Goal: Ask a question

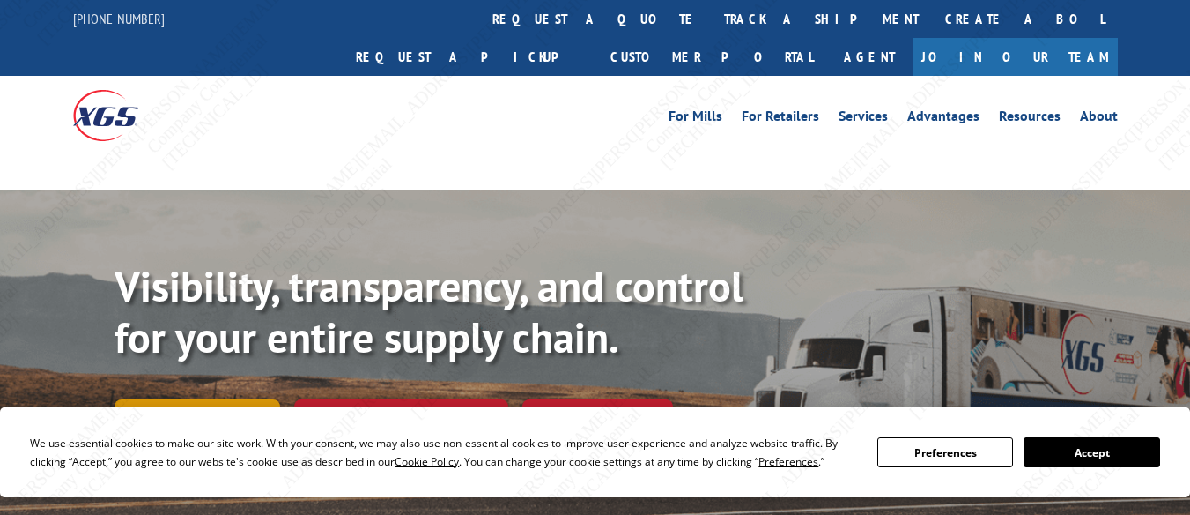
click at [211, 399] on link "Track shipment" at bounding box center [198, 417] width 166 height 37
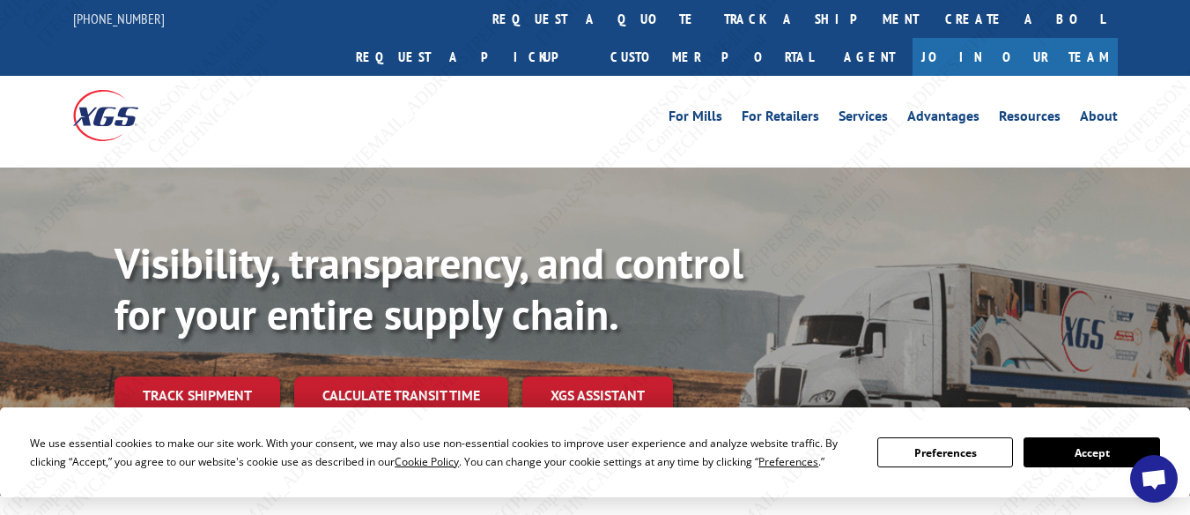
click at [1153, 472] on span "Open chat" at bounding box center [1154, 480] width 28 height 23
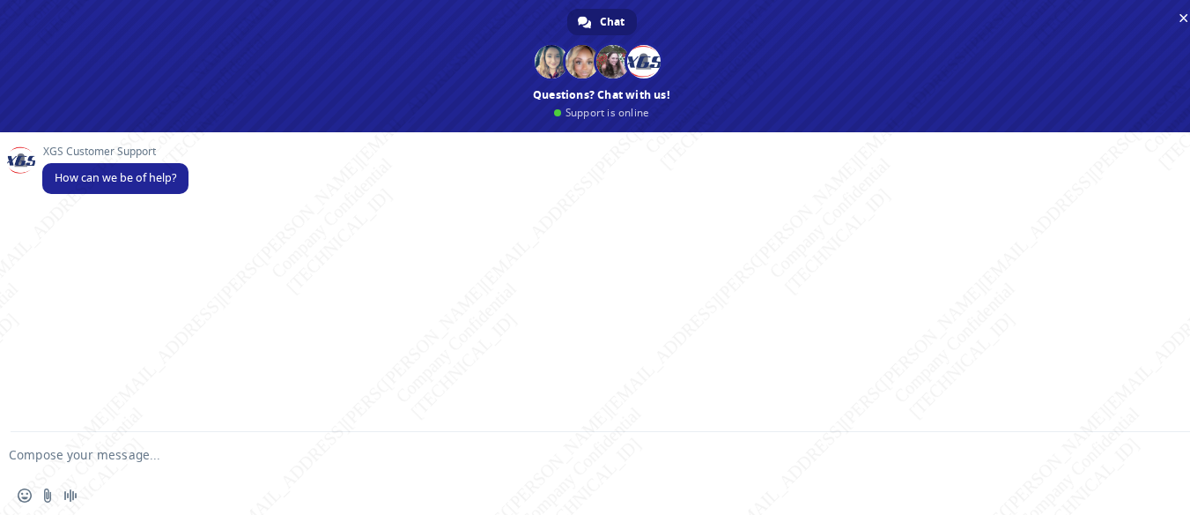
click at [240, 447] on textarea "Compose your message..." at bounding box center [574, 455] width 1130 height 16
paste textarea "BG1028548825"
type textarea "Hello! Can I please have the PRO for BG1028548825?"
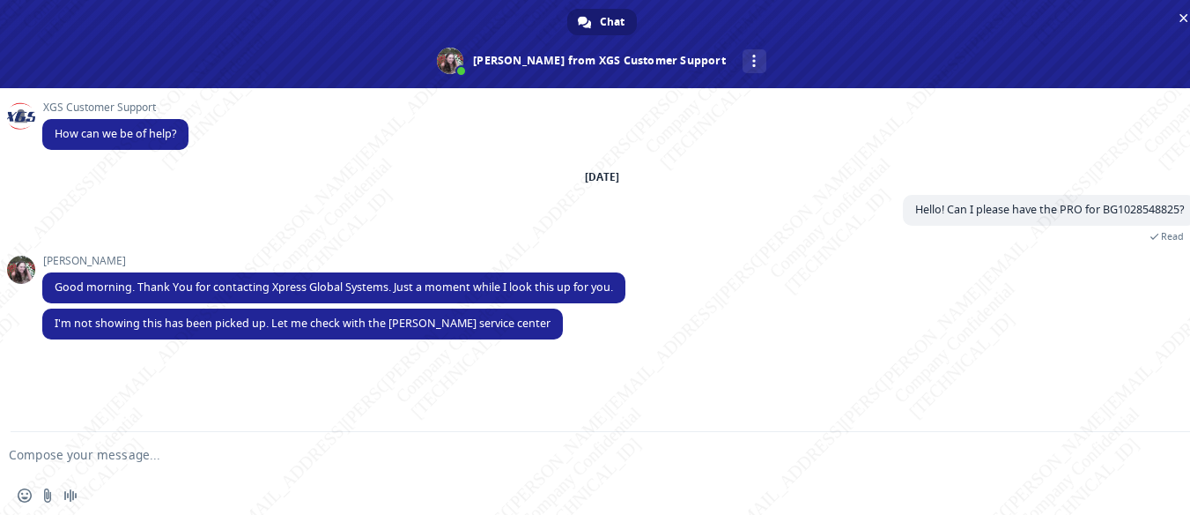
click at [159, 461] on textarea "Compose your message..." at bounding box center [574, 455] width 1130 height 16
type textarea "Thanks!"
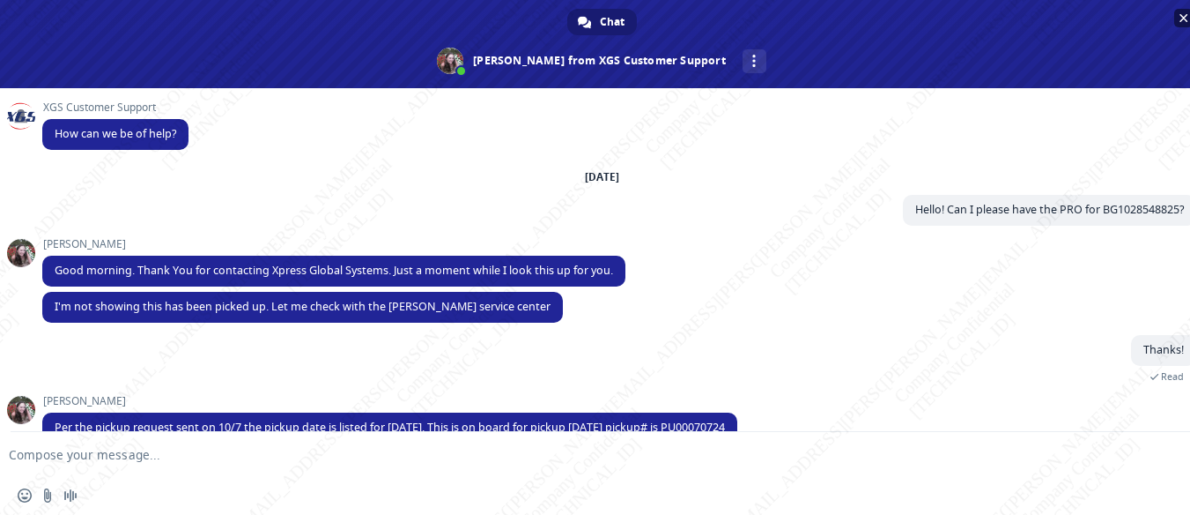
scroll to position [32, 0]
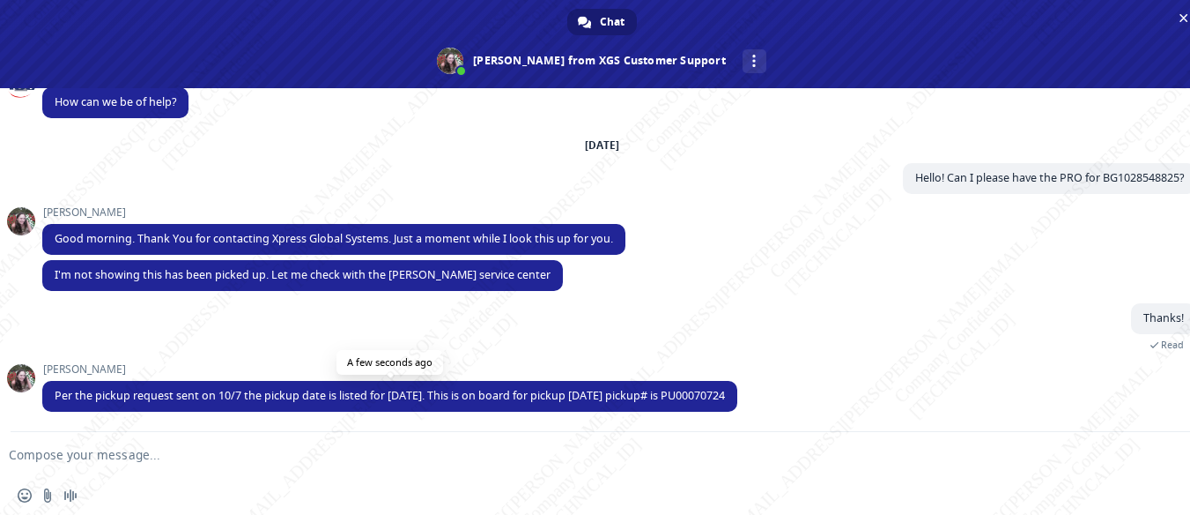
drag, startPoint x: 684, startPoint y: 394, endPoint x: 756, endPoint y: 391, distance: 72.3
click at [738, 391] on span "Per the pickup request sent on 10/7 the pickup date is listed for [DATE]. This …" at bounding box center [389, 396] width 695 height 31
copy span "PU00070724"
click at [238, 467] on form at bounding box center [583, 456] width 1130 height 48
click at [75, 449] on textarea "Compose your message..." at bounding box center [574, 455] width 1130 height 16
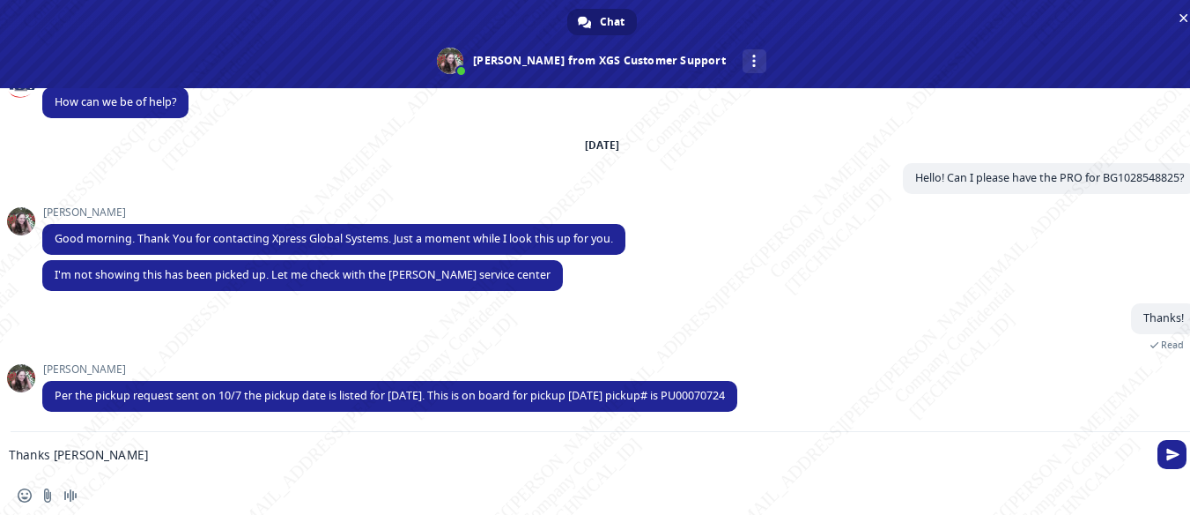
type textarea "Thanks [PERSON_NAME]!"
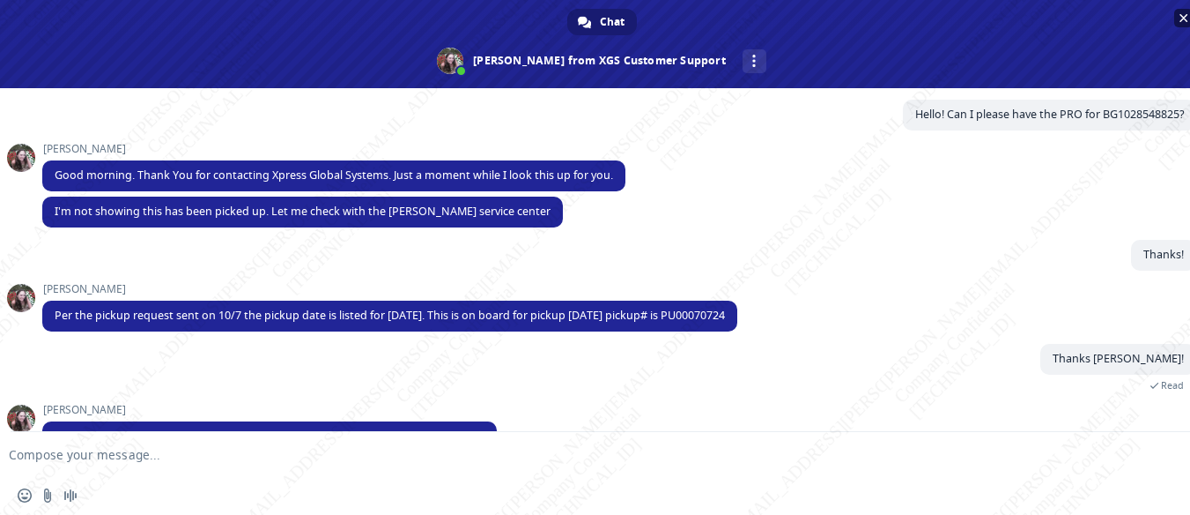
scroll to position [204, 0]
